Goal: Browse casually: Explore the website without a specific task or goal

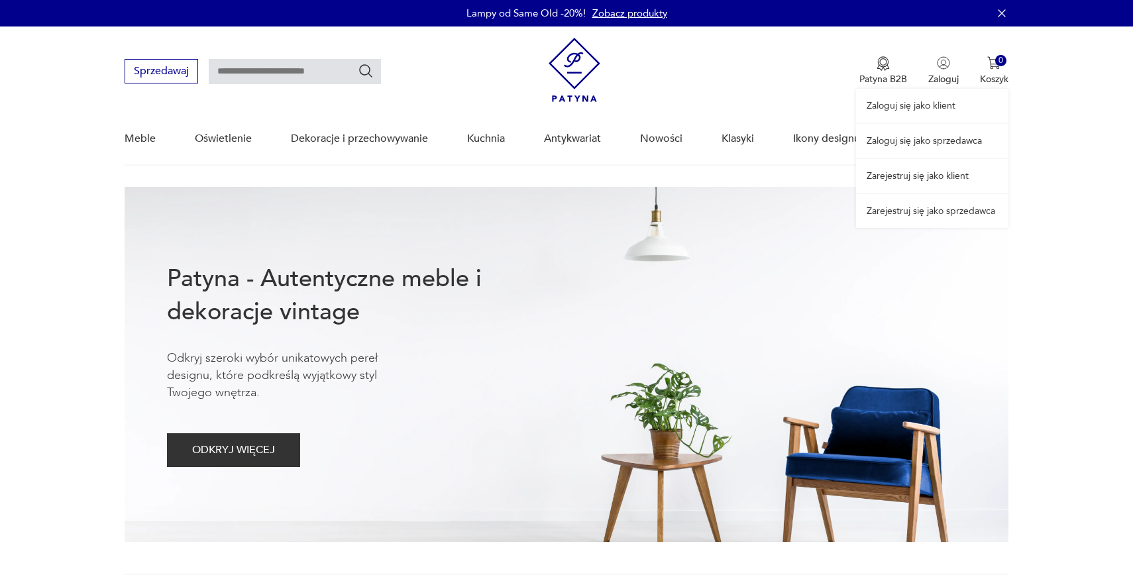
click at [937, 77] on div "Zaloguj się jako klient Zaloguj się jako sprzedawca Zarejestruj się jako klient…" at bounding box center [932, 126] width 152 height 201
click at [924, 103] on link "Zaloguj się jako klient" at bounding box center [932, 106] width 152 height 34
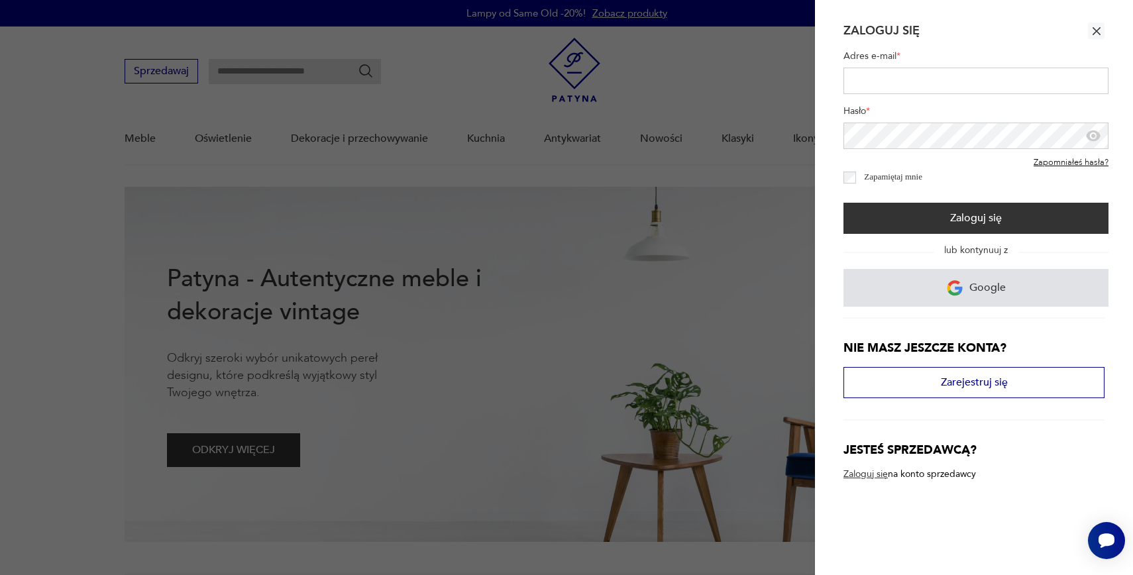
click at [974, 293] on p "Google" at bounding box center [987, 288] width 36 height 21
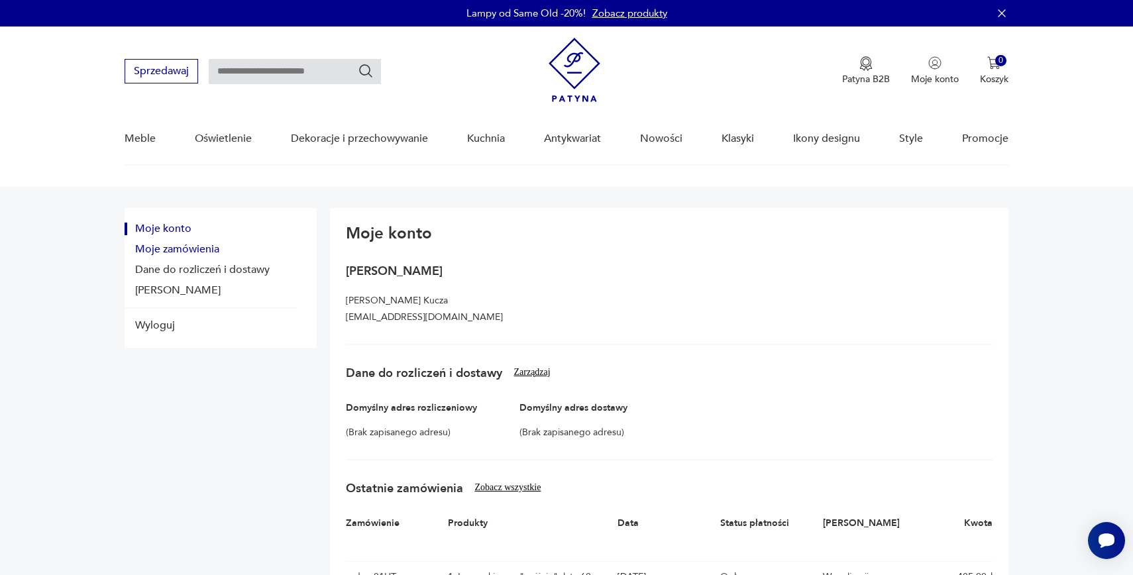
click at [217, 246] on button "Moje zamówienia" at bounding box center [211, 249] width 172 height 13
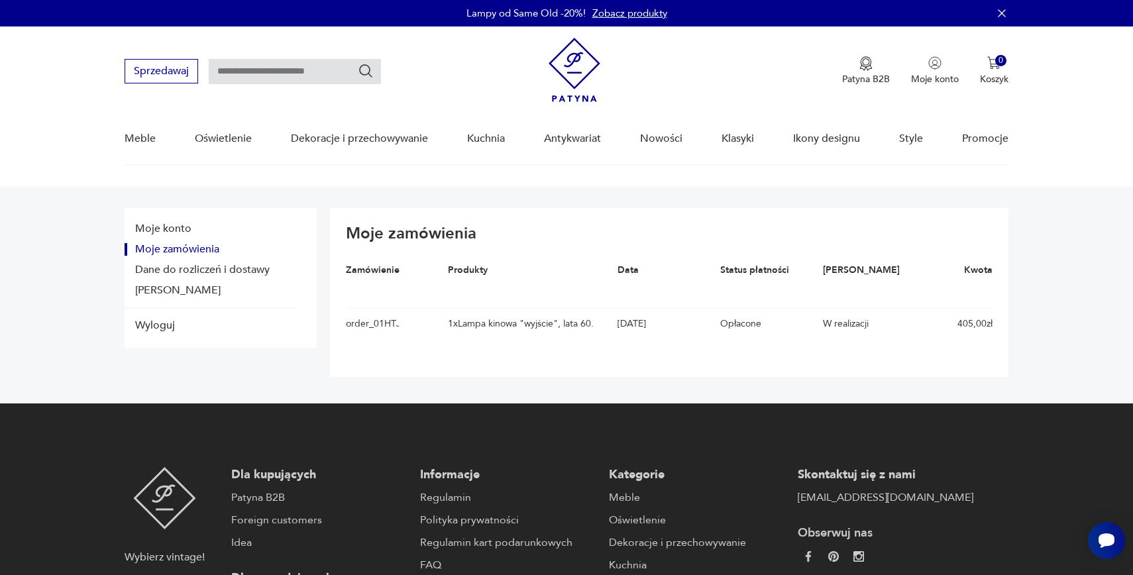
click at [564, 62] on img at bounding box center [574, 70] width 52 height 64
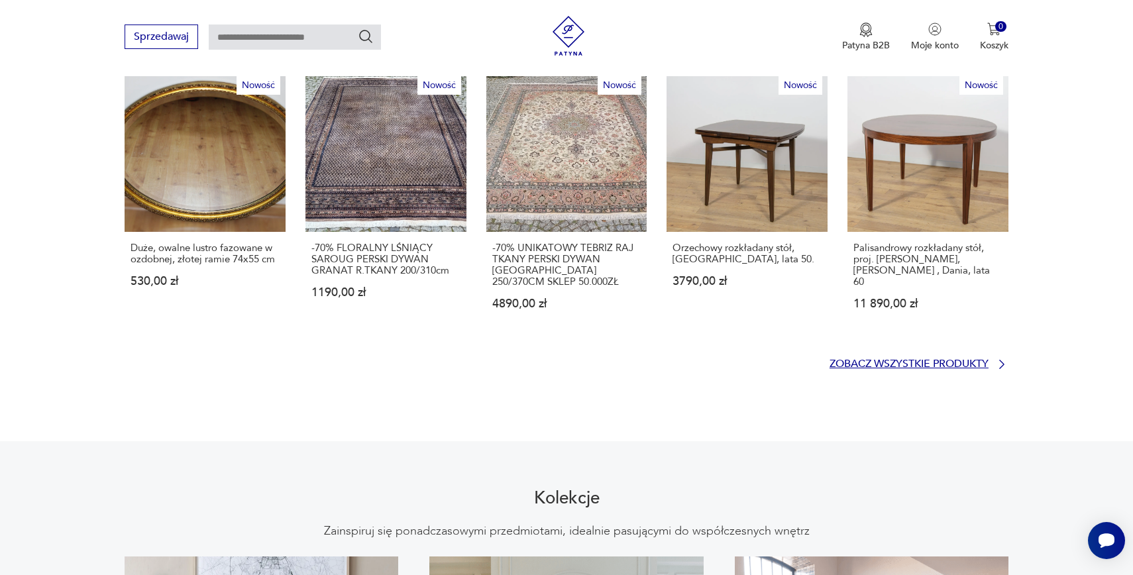
click at [888, 360] on p "Zobacz wszystkie produkty" at bounding box center [908, 364] width 159 height 9
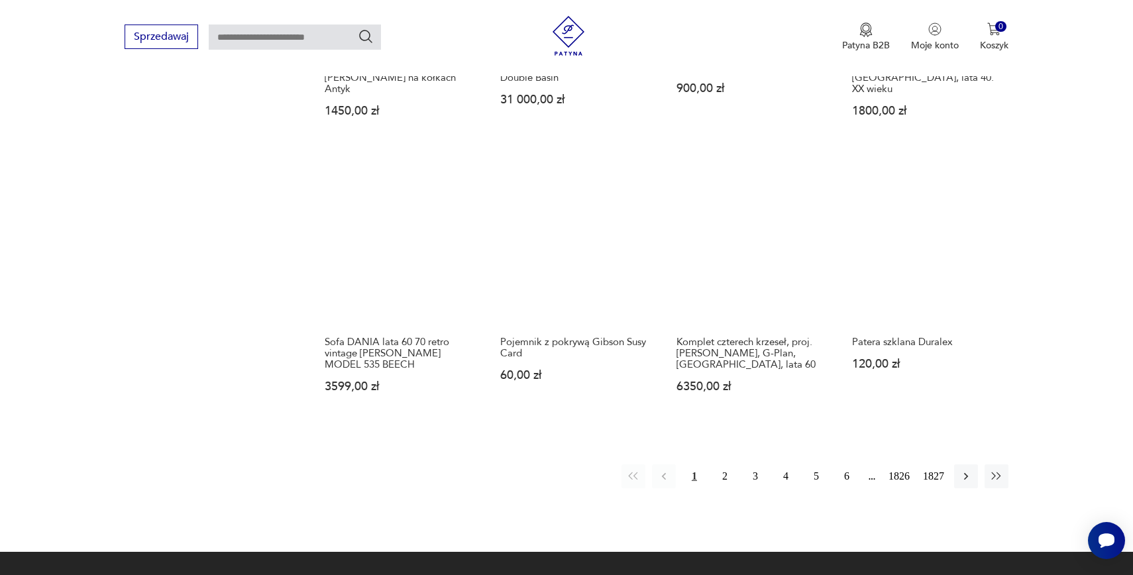
scroll to position [1190, 0]
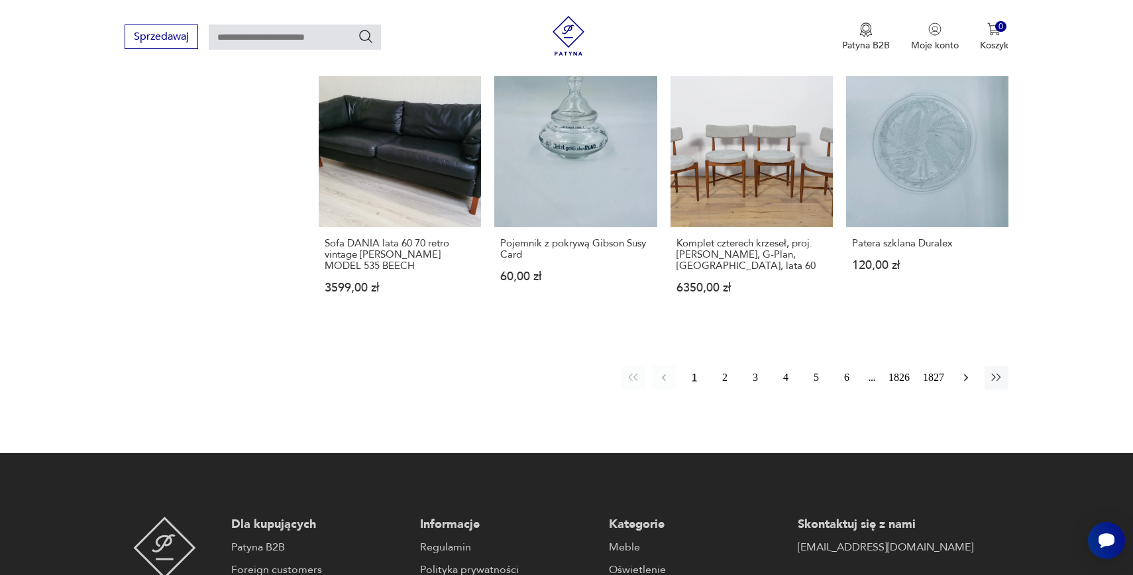
click at [968, 371] on icon "button" at bounding box center [965, 377] width 13 height 13
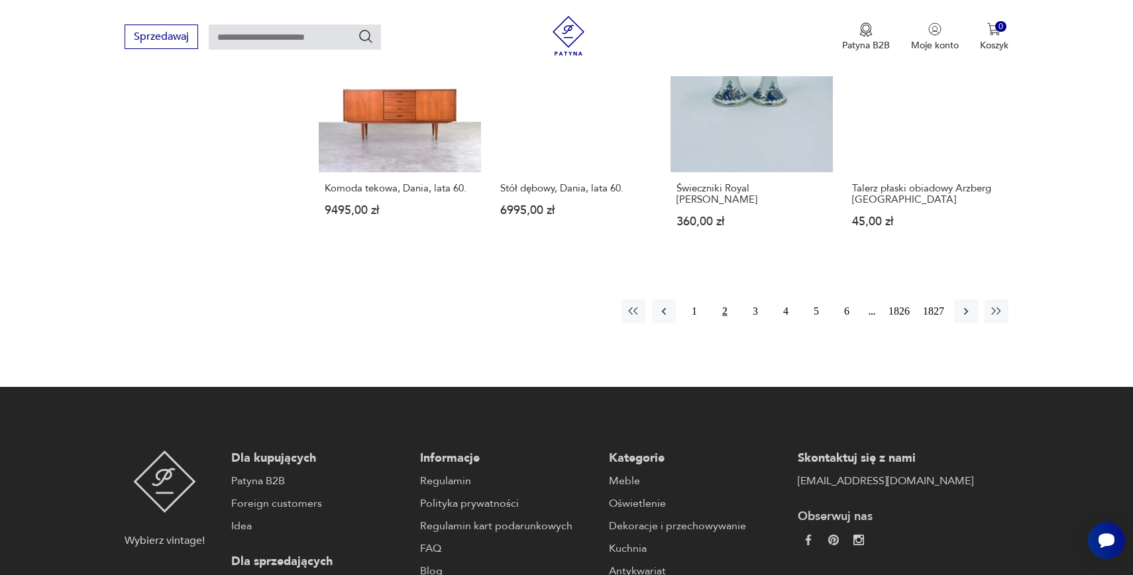
scroll to position [1253, 0]
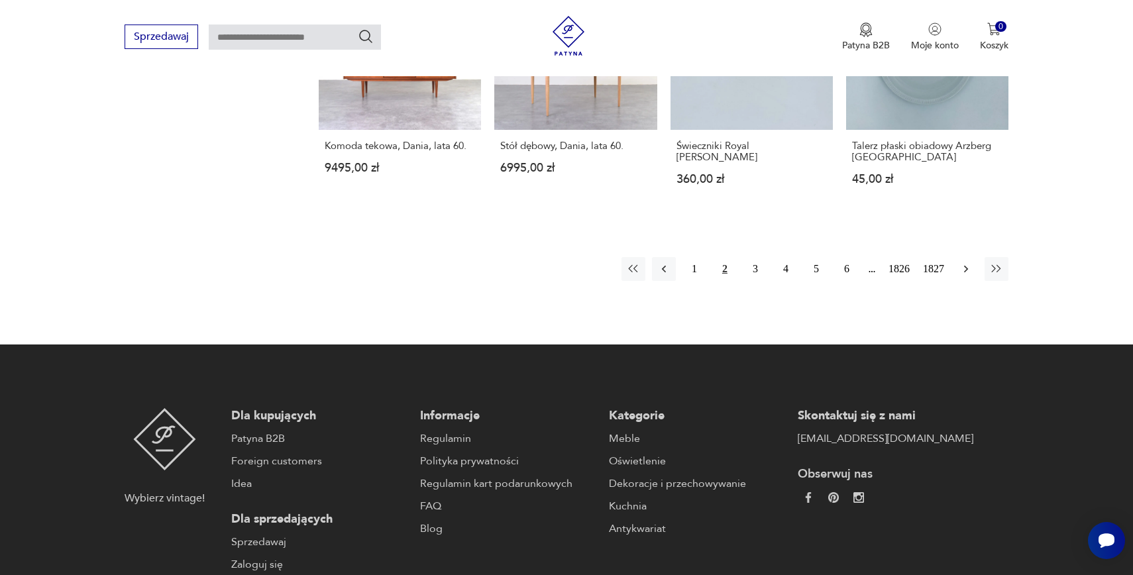
click at [964, 273] on icon "button" at bounding box center [965, 268] width 13 height 13
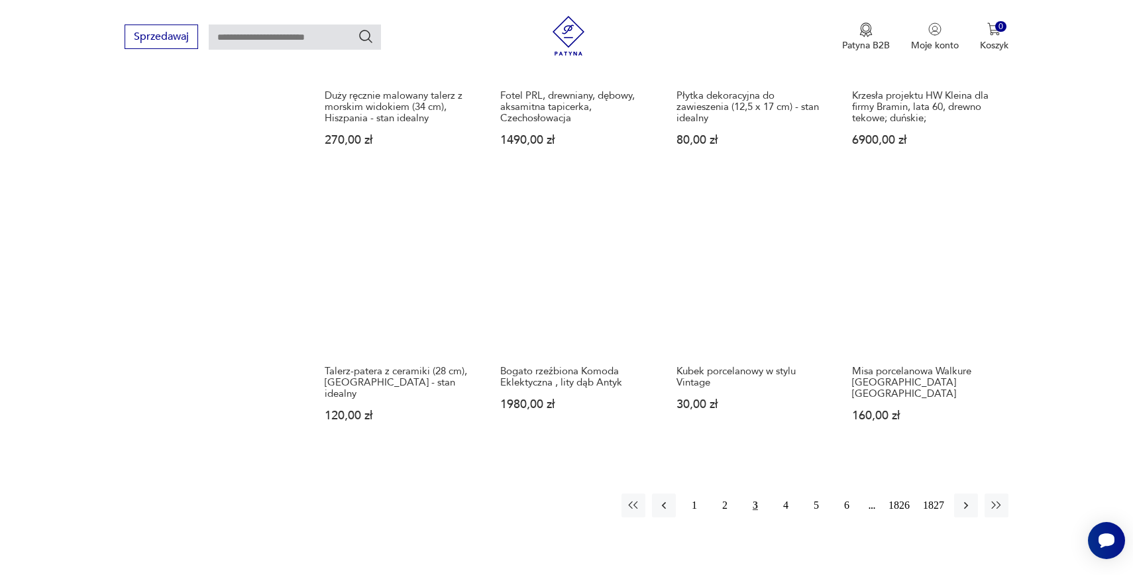
scroll to position [1168, 0]
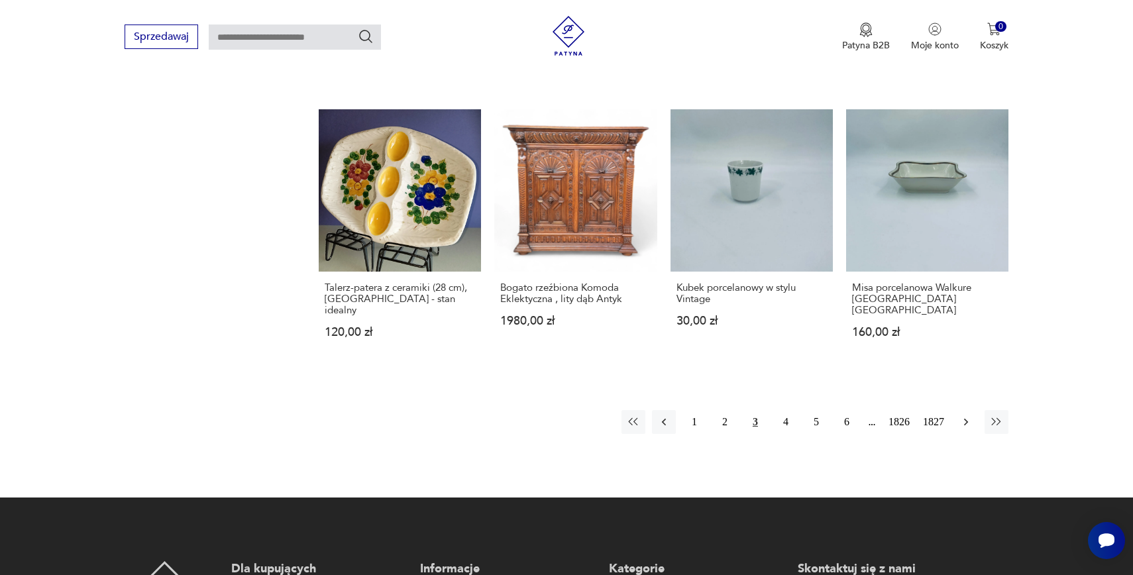
click at [966, 419] on icon "button" at bounding box center [966, 422] width 4 height 7
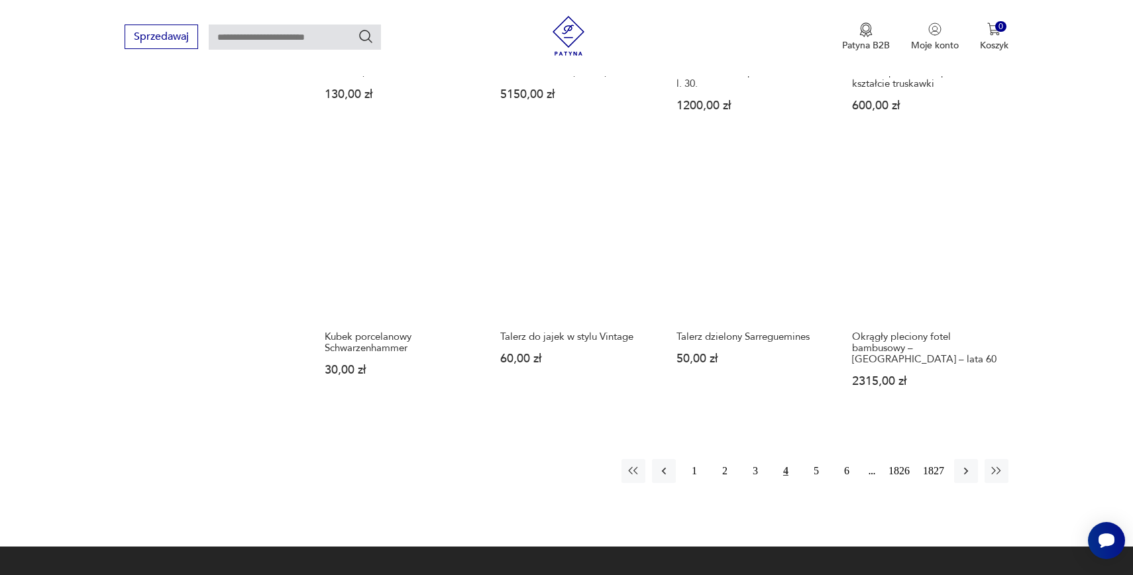
scroll to position [1150, 0]
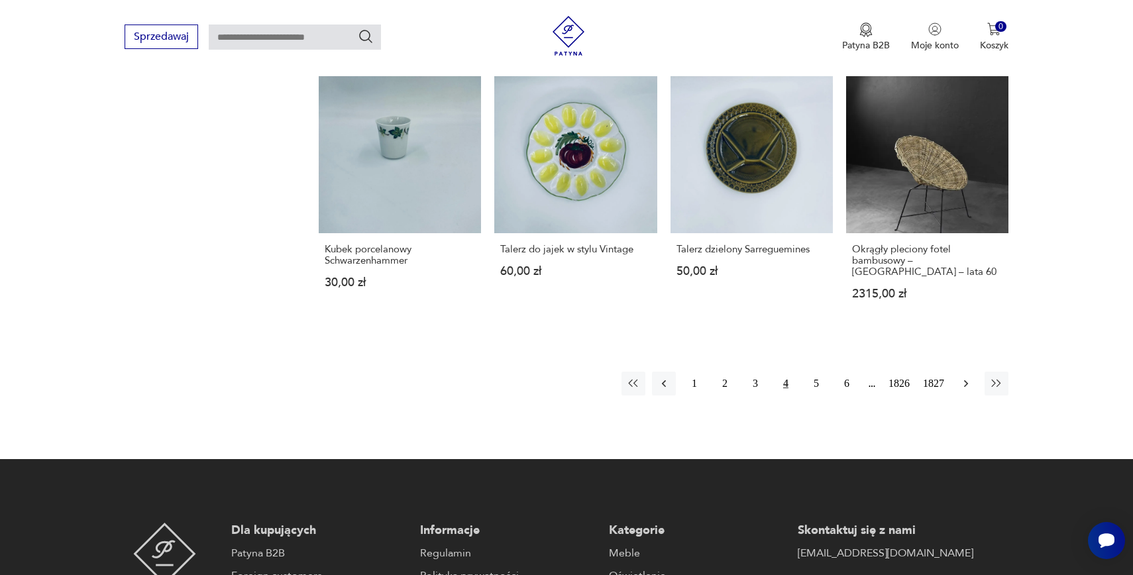
click at [964, 380] on icon "button" at bounding box center [966, 383] width 4 height 7
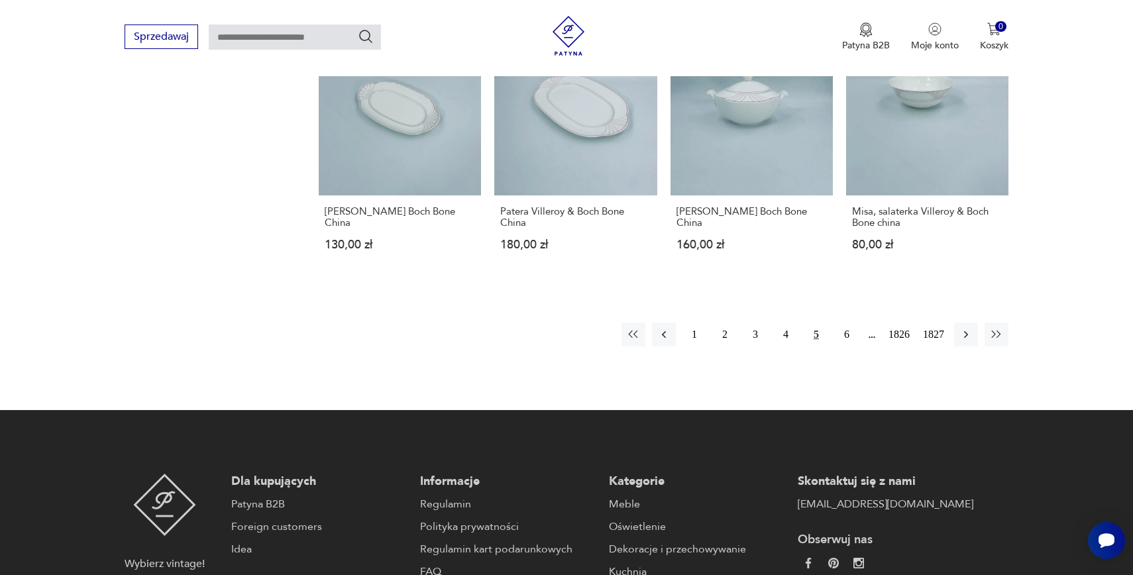
scroll to position [1228, 0]
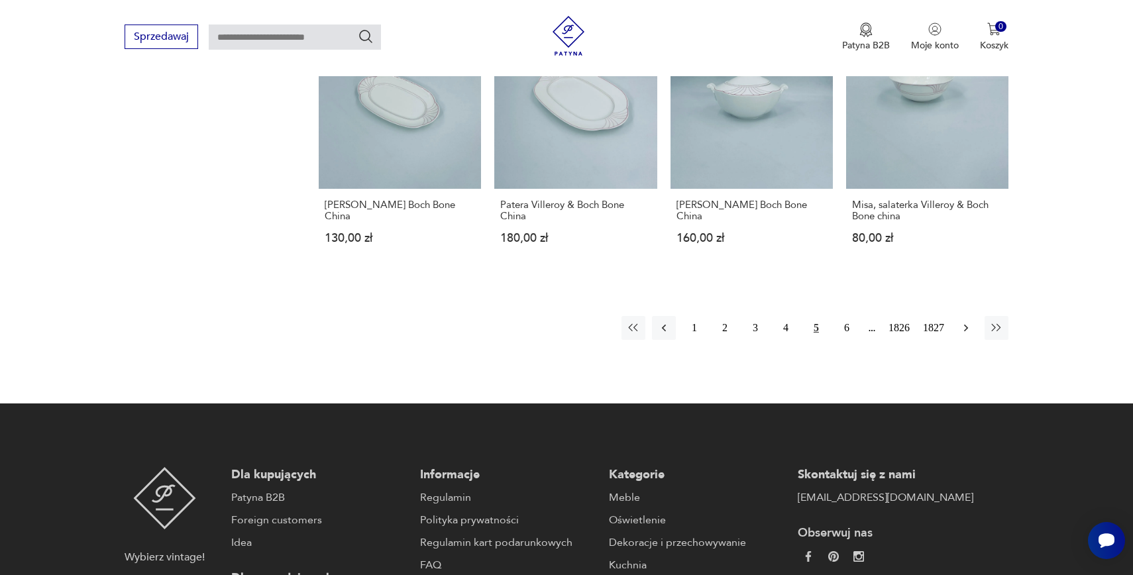
click at [972, 321] on icon "button" at bounding box center [965, 327] width 13 height 13
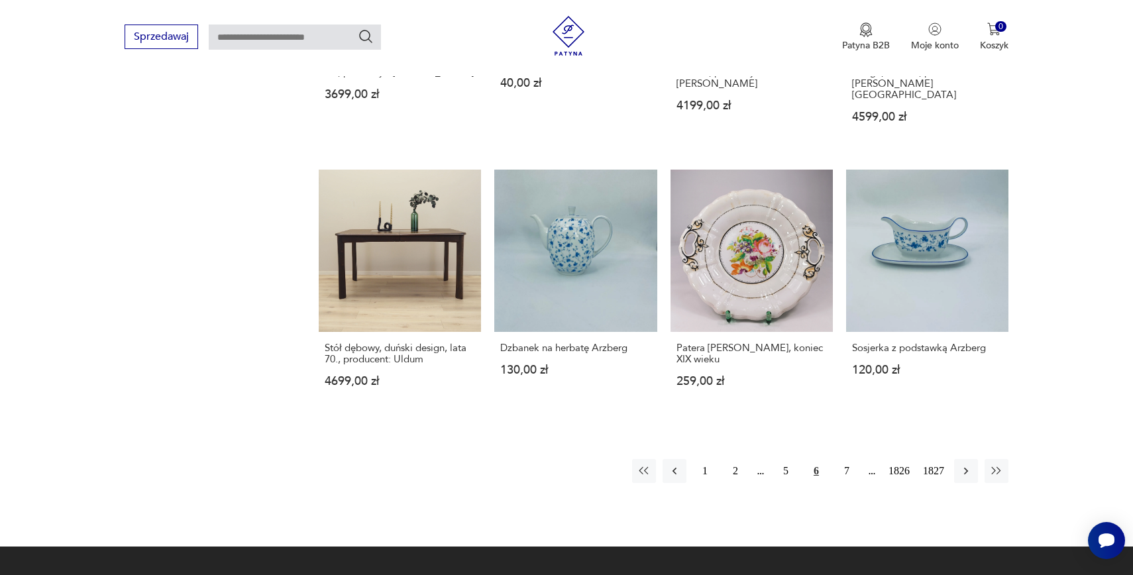
scroll to position [1118, 0]
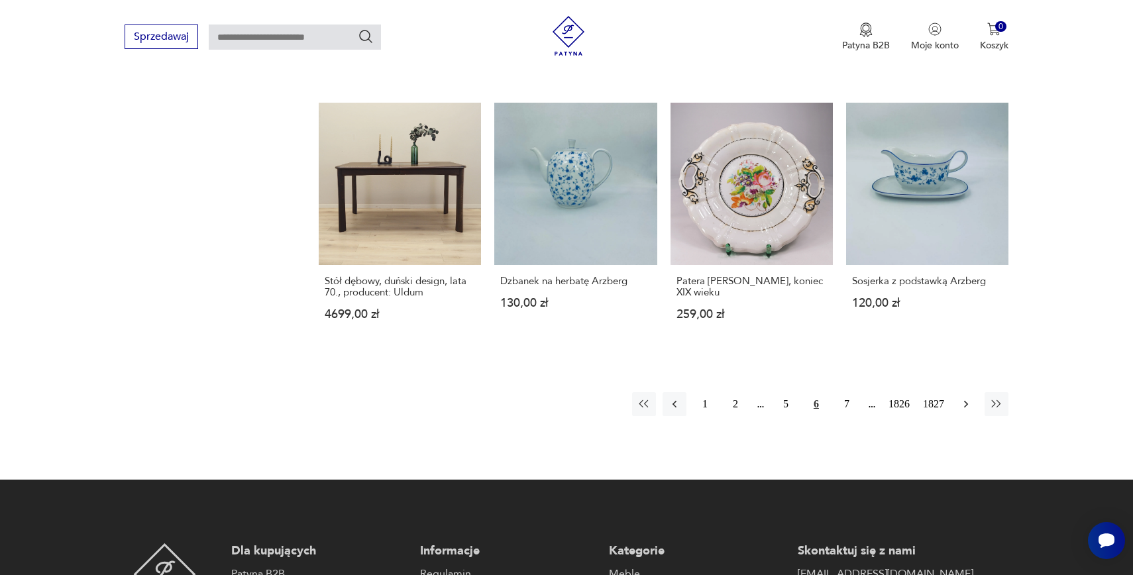
click at [968, 392] on button "button" at bounding box center [966, 404] width 24 height 24
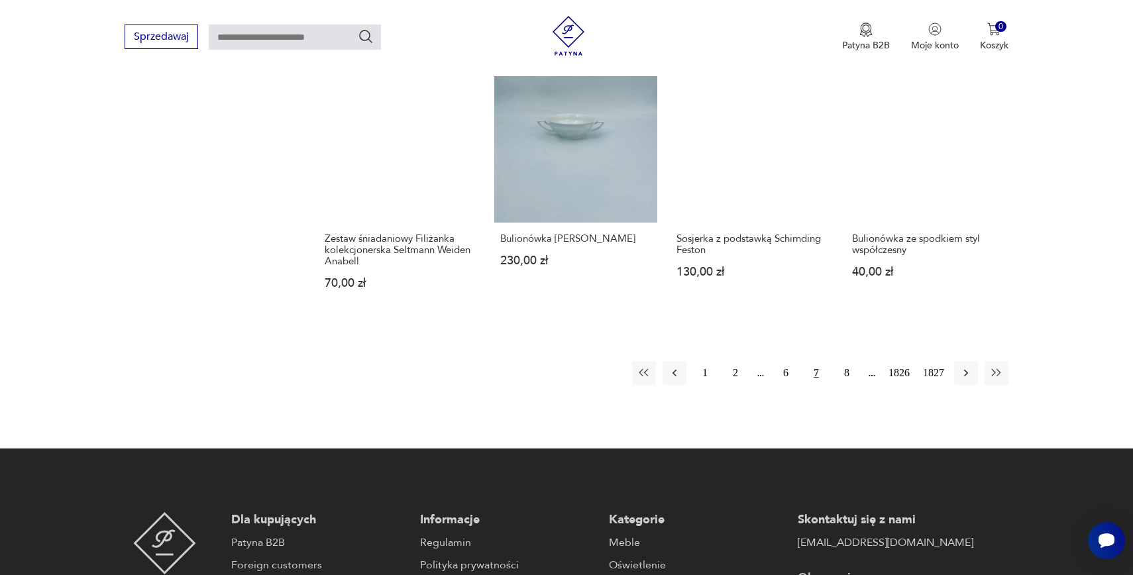
scroll to position [1249, 0]
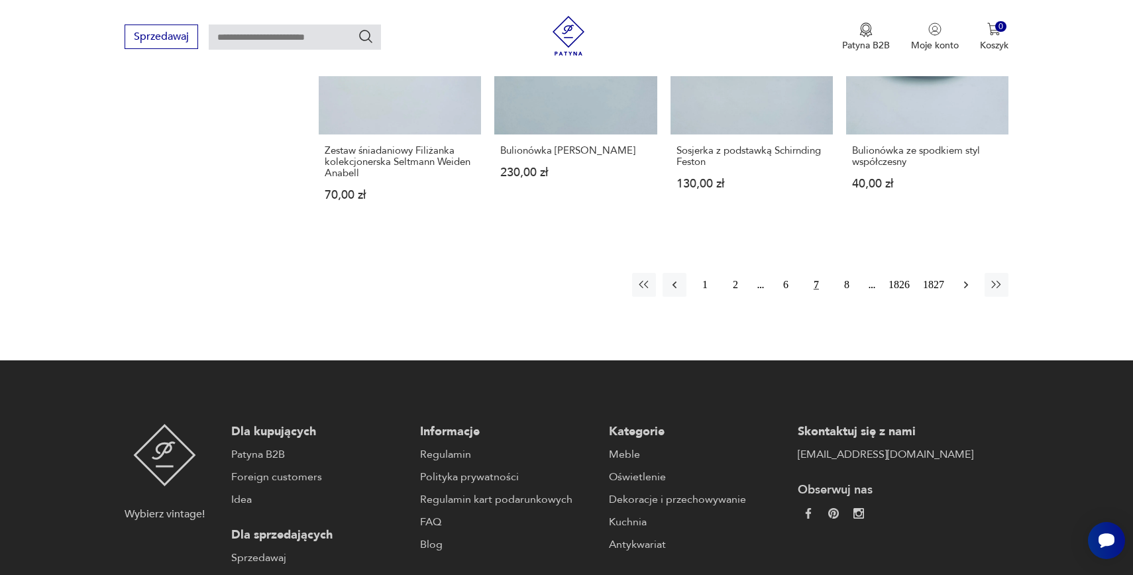
click at [963, 291] on icon "button" at bounding box center [965, 284] width 13 height 13
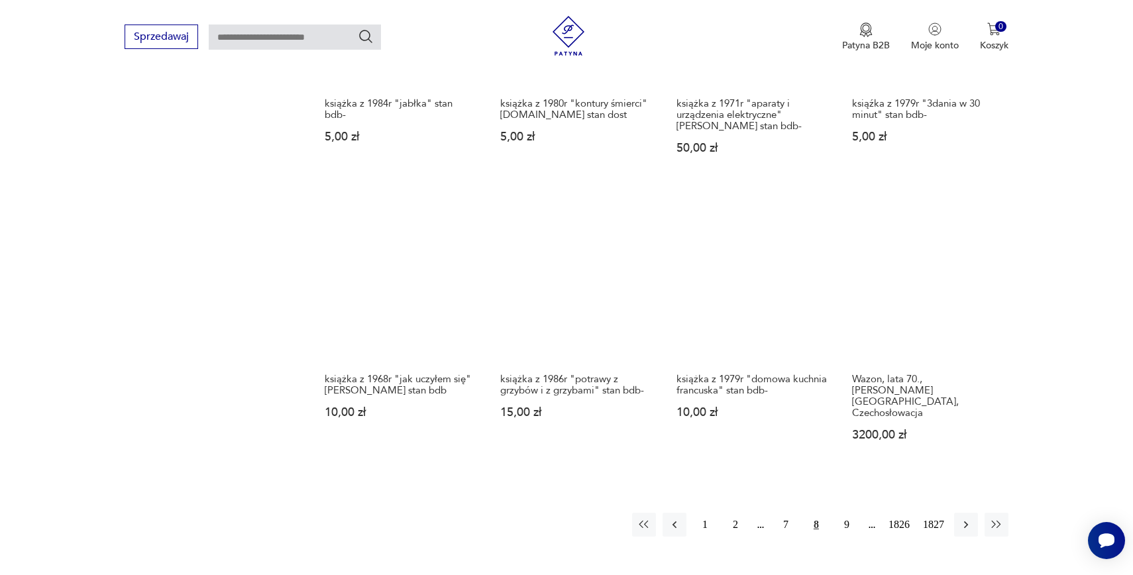
scroll to position [1043, 0]
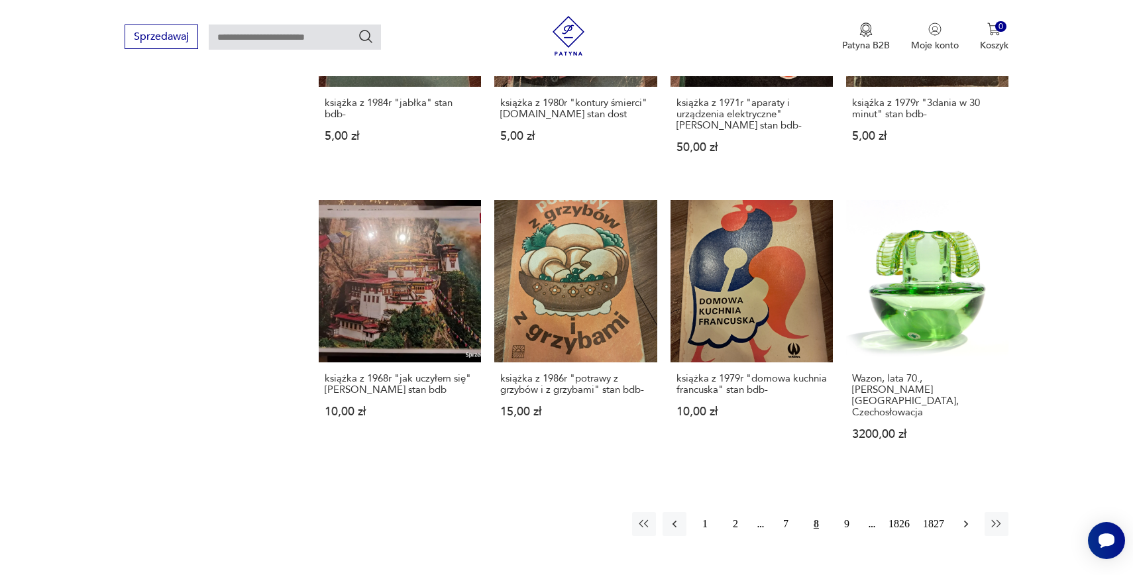
click at [963, 517] on icon "button" at bounding box center [965, 523] width 13 height 13
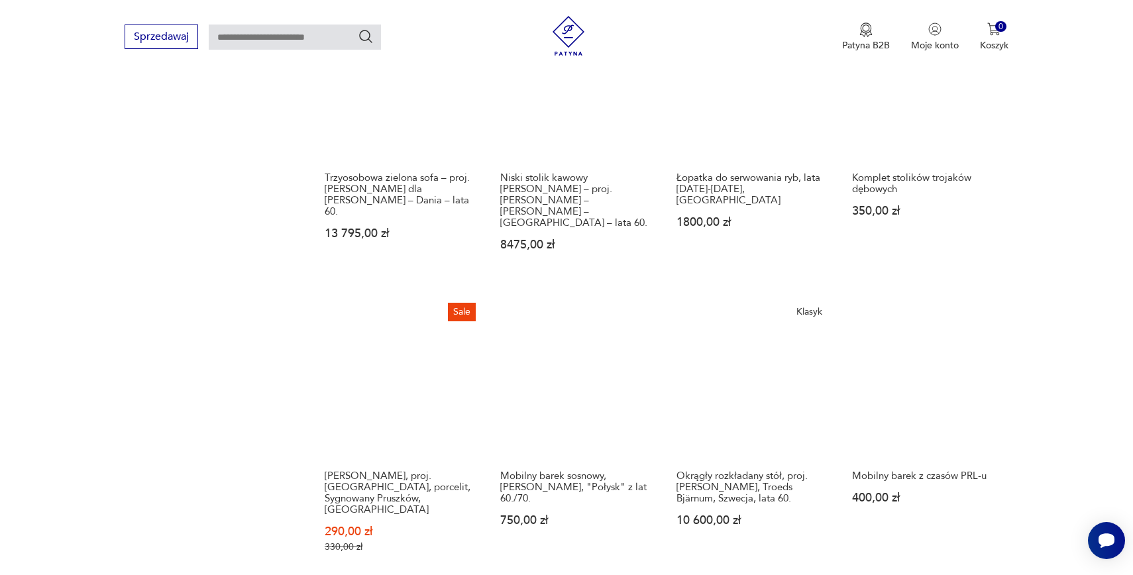
scroll to position [1139, 0]
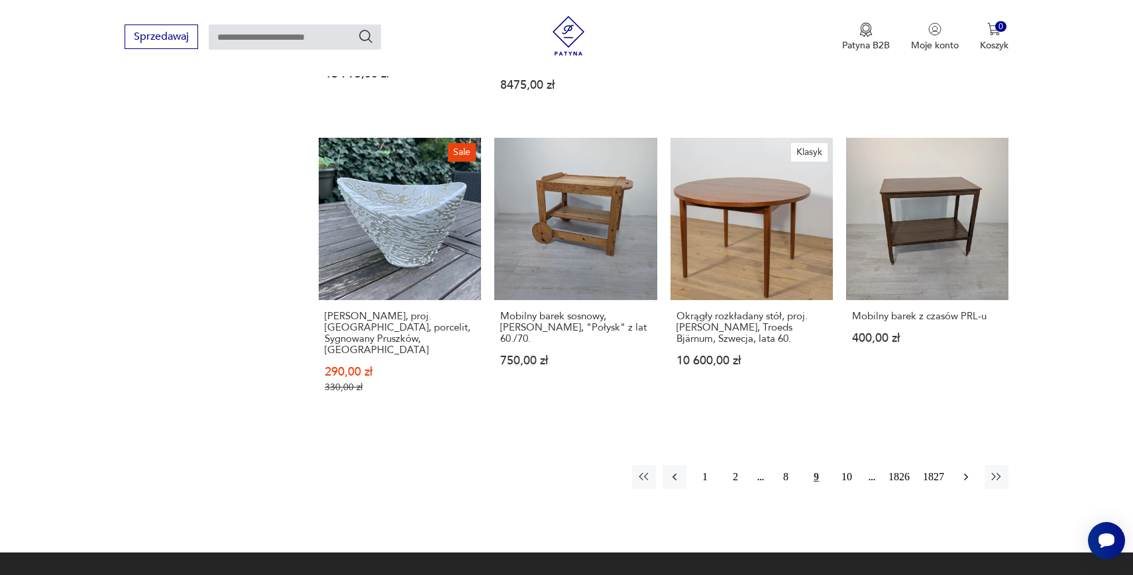
click at [970, 470] on icon "button" at bounding box center [965, 476] width 13 height 13
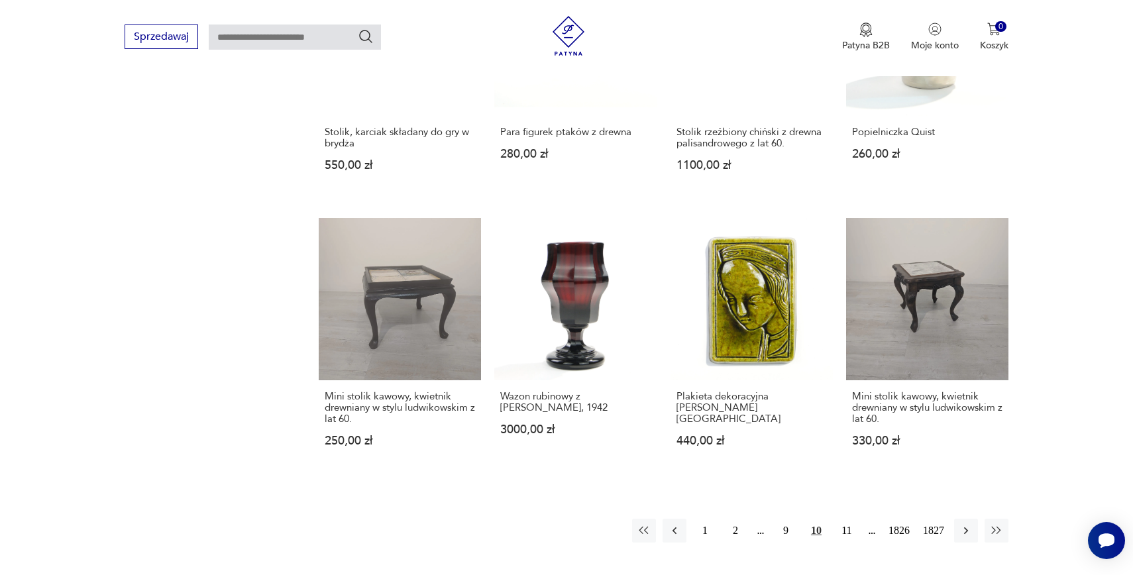
scroll to position [1070, 0]
